Goal: Navigation & Orientation: Find specific page/section

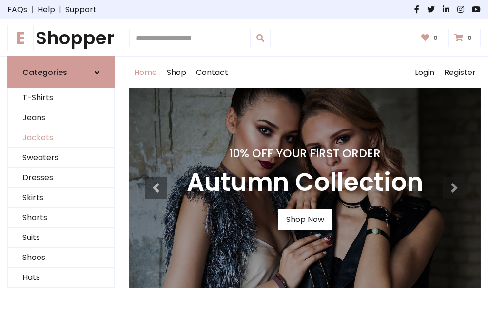
click at [61, 138] on link "Jackets" at bounding box center [61, 138] width 106 height 20
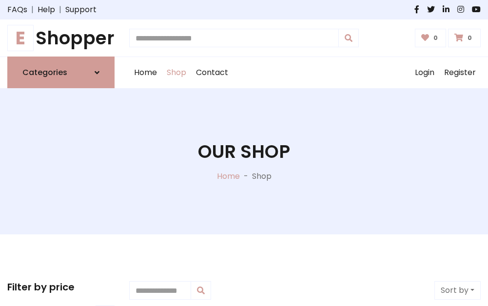
scroll to position [441, 0]
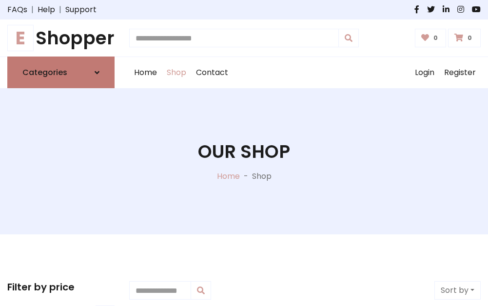
click at [61, 73] on h6 "Categories" at bounding box center [44, 72] width 45 height 9
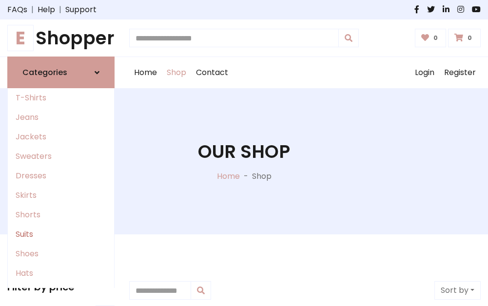
click at [61, 234] on link "Suits" at bounding box center [61, 234] width 106 height 19
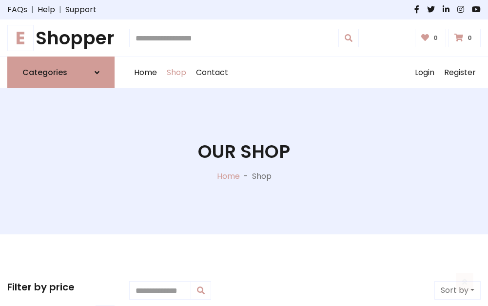
scroll to position [704, 0]
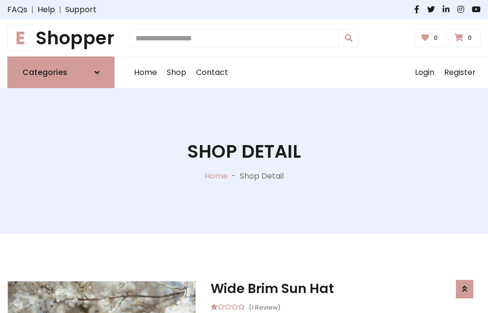
scroll to position [911, 0]
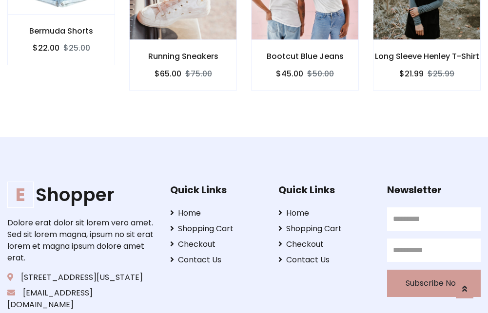
scroll to position [910, 0]
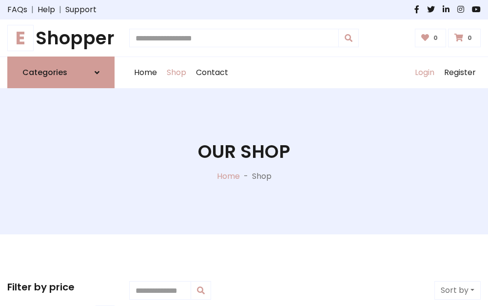
click at [424, 73] on link "Login" at bounding box center [424, 72] width 29 height 31
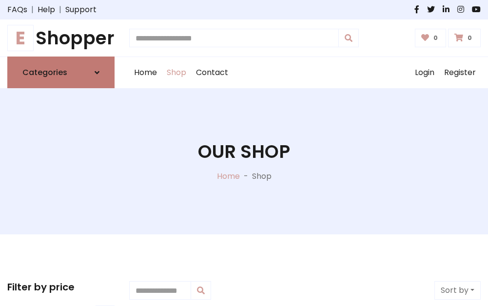
click at [97, 73] on icon at bounding box center [97, 73] width 5 height 8
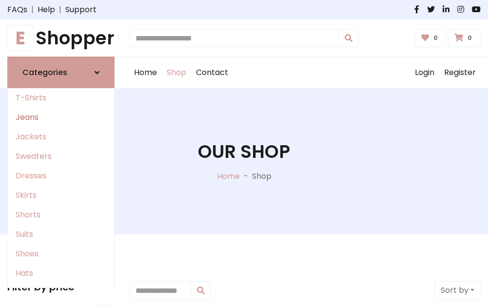
click at [61, 117] on link "Jeans" at bounding box center [61, 117] width 106 height 19
